Goal: Find specific page/section: Find specific page/section

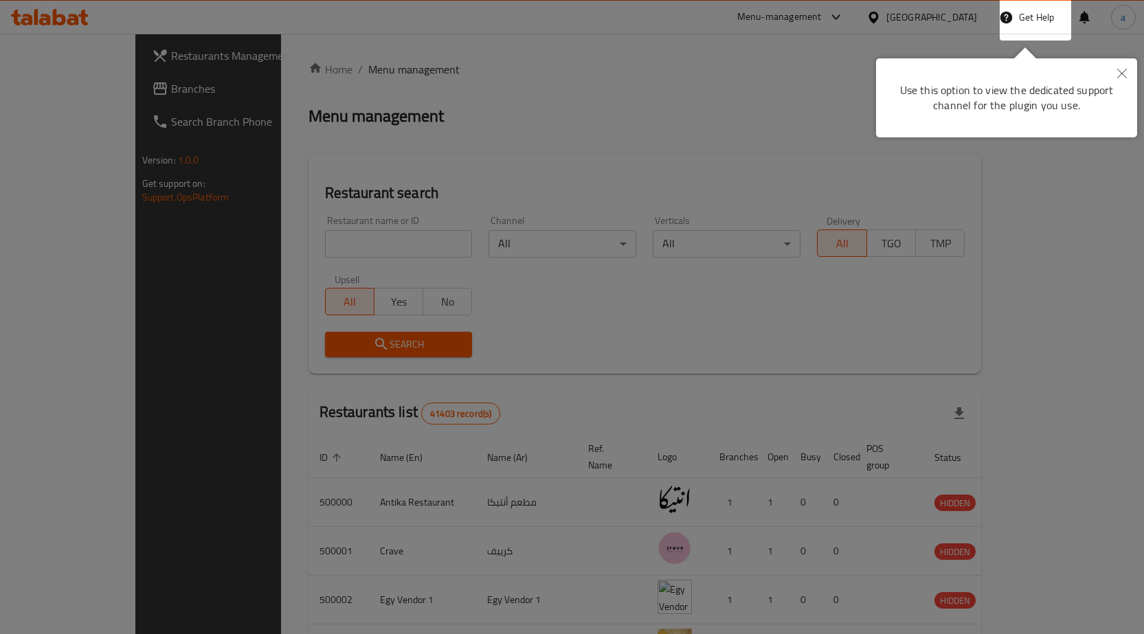
click at [1121, 78] on icon "Close" at bounding box center [1122, 74] width 10 height 10
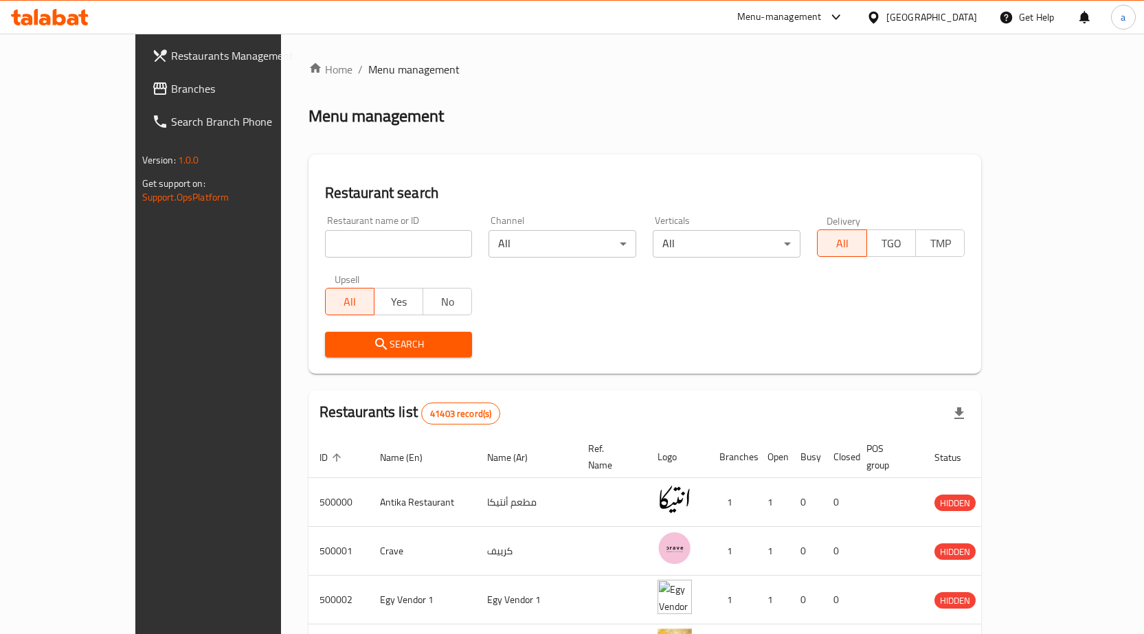
click at [171, 83] on span "Branches" at bounding box center [243, 88] width 144 height 16
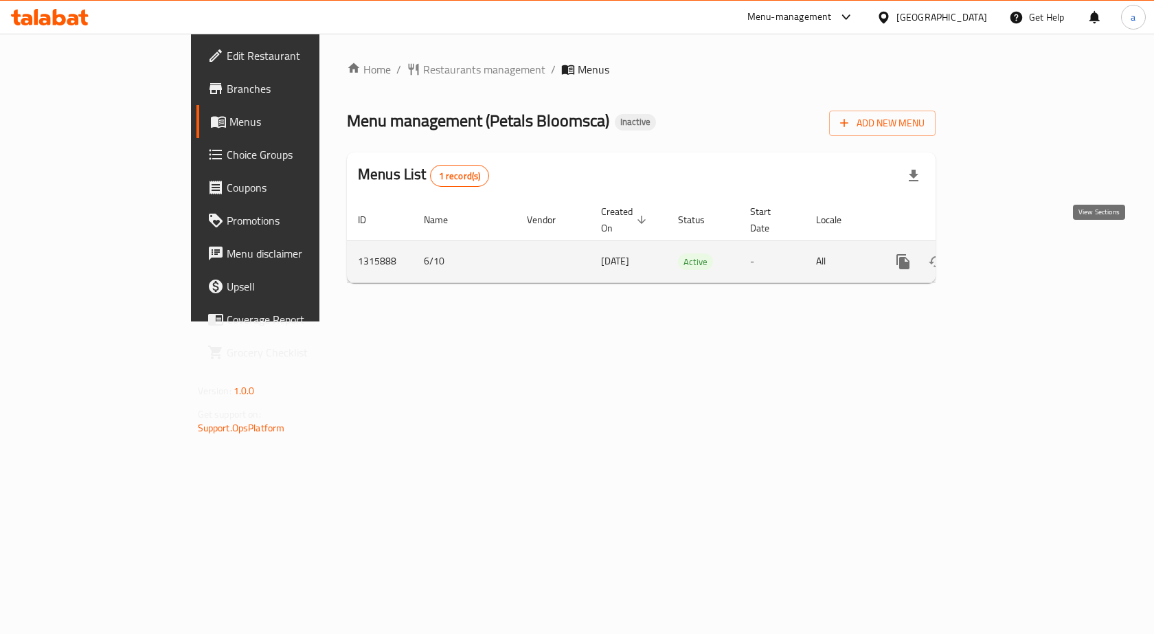
click at [1019, 259] on link "enhanced table" at bounding box center [1002, 261] width 33 height 33
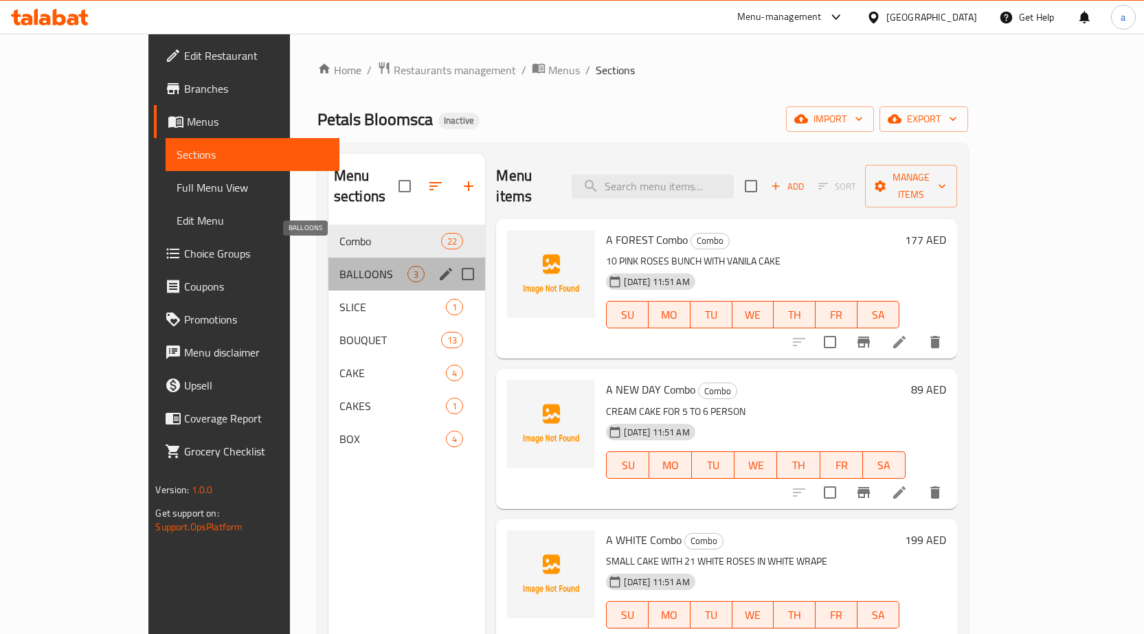
click at [339, 266] on span "BALLOONS" at bounding box center [373, 274] width 69 height 16
